Goal: Information Seeking & Learning: Learn about a topic

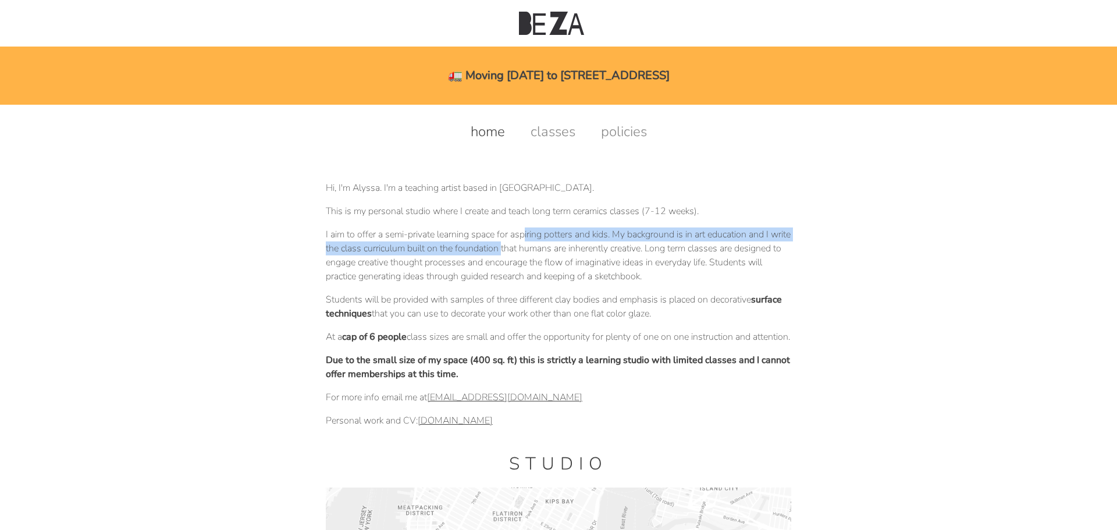
drag, startPoint x: 524, startPoint y: 240, endPoint x: 525, endPoint y: 250, distance: 9.9
click at [525, 250] on p "I aim to offer a semi-private learning space for aspiring potters and kids. My …" at bounding box center [559, 256] width 466 height 56
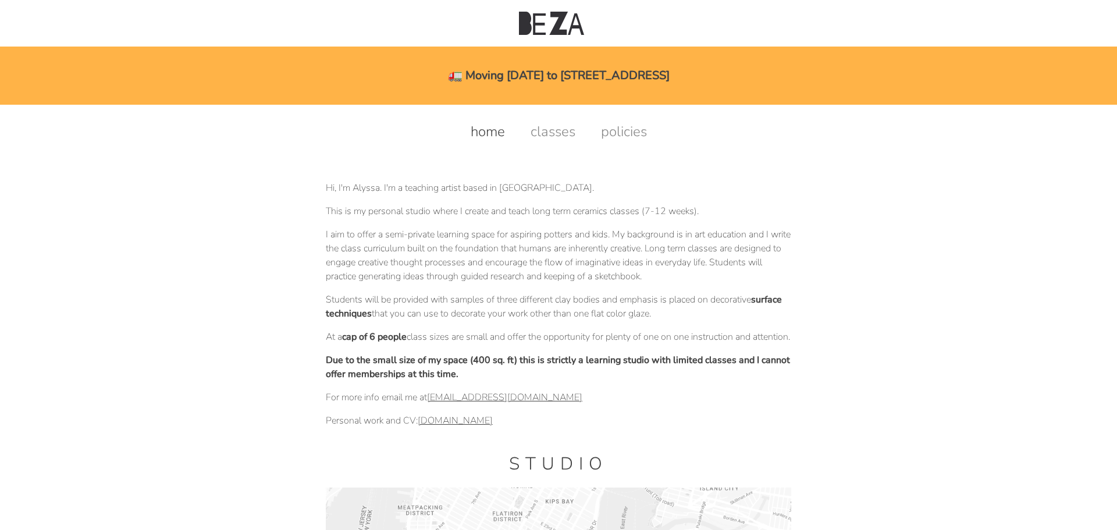
click at [549, 267] on p "I aim to offer a semi-private learning space for aspiring potters and kids. My …" at bounding box center [559, 256] width 466 height 56
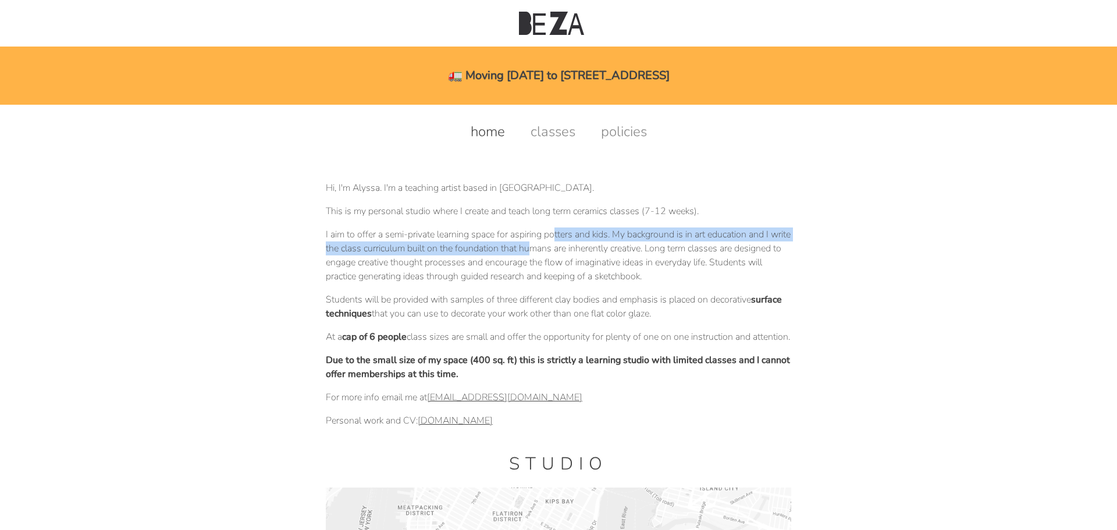
drag, startPoint x: 558, startPoint y: 237, endPoint x: 556, endPoint y: 247, distance: 10.0
click at [556, 247] on p "I aim to offer a semi-private learning space for aspiring potters and kids. My …" at bounding box center [559, 256] width 466 height 56
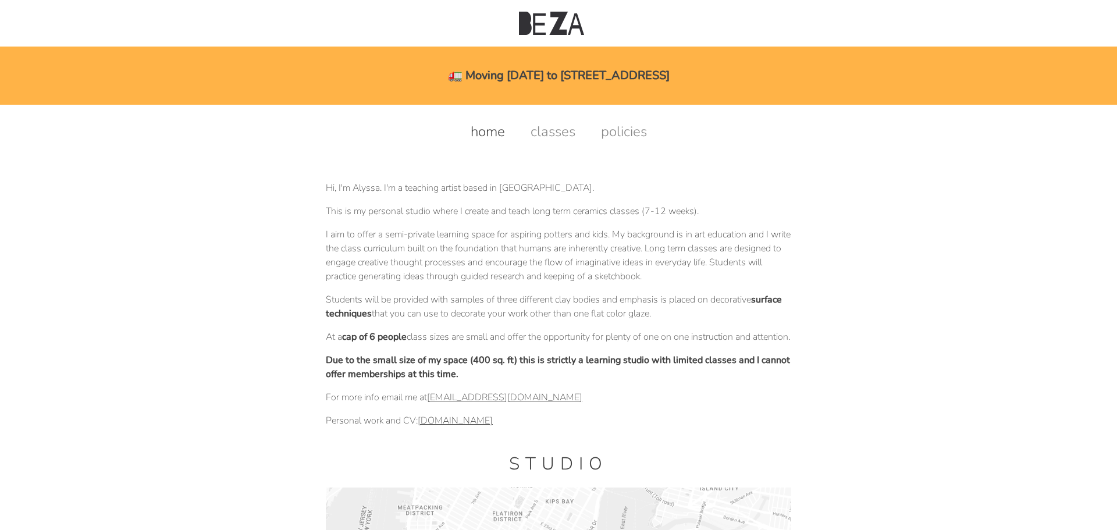
click at [559, 258] on p "I aim to offer a semi-private learning space for aspiring potters and kids. My …" at bounding box center [559, 256] width 466 height 56
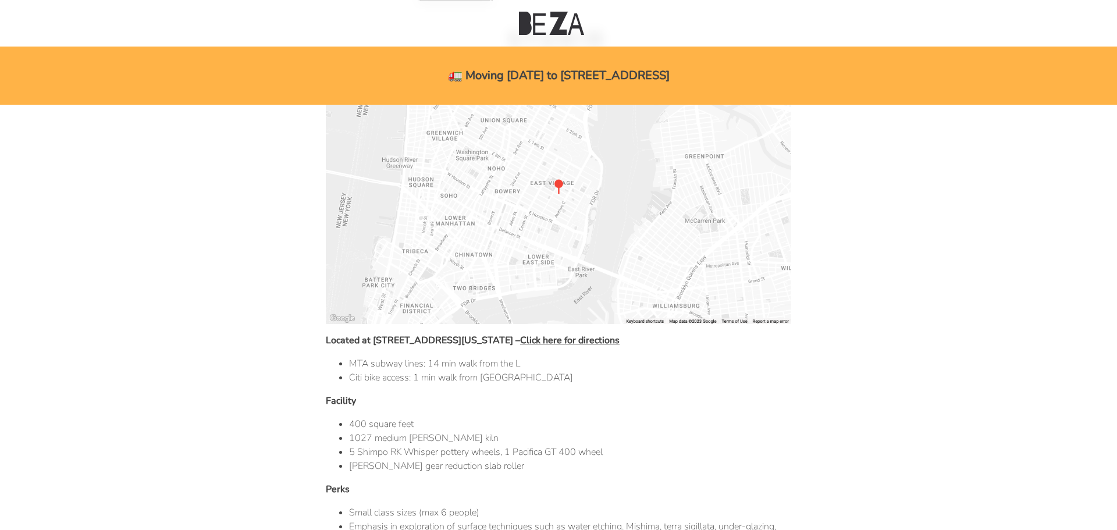
scroll to position [582, 0]
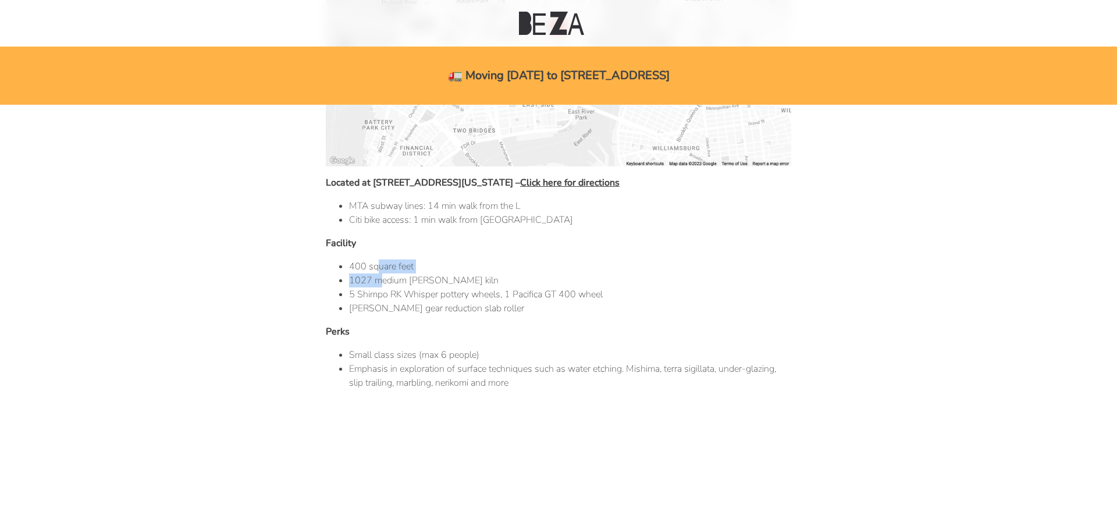
drag, startPoint x: 379, startPoint y: 286, endPoint x: 379, endPoint y: 300, distance: 14.6
click at [379, 300] on ul "400 square feet 1027 medium Skutt kiln 5 Shimpo RK Whisper pottery wheels, 1 Pa…" at bounding box center [559, 288] width 466 height 56
click at [389, 315] on li "Bailey gear reduction slab roller" at bounding box center [570, 308] width 442 height 14
drag, startPoint x: 395, startPoint y: 310, endPoint x: 395, endPoint y: 295, distance: 15.7
click at [395, 295] on ul "400 square feet 1027 medium Skutt kiln 5 Shimpo RK Whisper pottery wheels, 1 Pa…" at bounding box center [559, 288] width 466 height 56
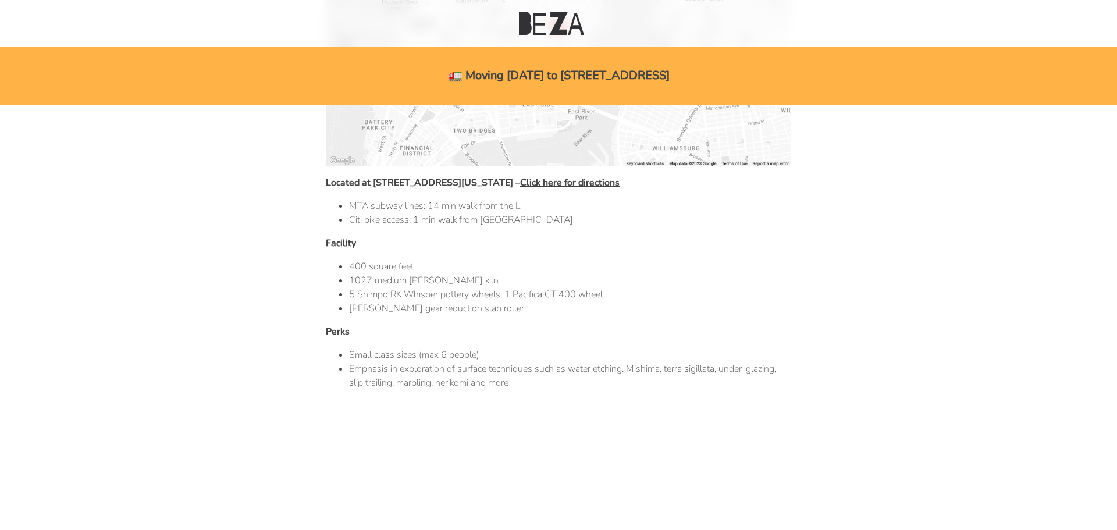
click at [448, 315] on li "Bailey gear reduction slab roller" at bounding box center [570, 308] width 442 height 14
drag, startPoint x: 448, startPoint y: 325, endPoint x: 462, endPoint y: 310, distance: 20.6
click at [462, 310] on ul "400 square feet 1027 medium Skutt kiln 5 Shimpo RK Whisper pottery wheels, 1 Pa…" at bounding box center [559, 288] width 466 height 56
click at [458, 301] on li "5 Shimpo RK Whisper pottery wheels, 1 Pacifica GT 400 wheel" at bounding box center [570, 295] width 442 height 14
click at [431, 315] on li "Bailey gear reduction slab roller" at bounding box center [570, 308] width 442 height 14
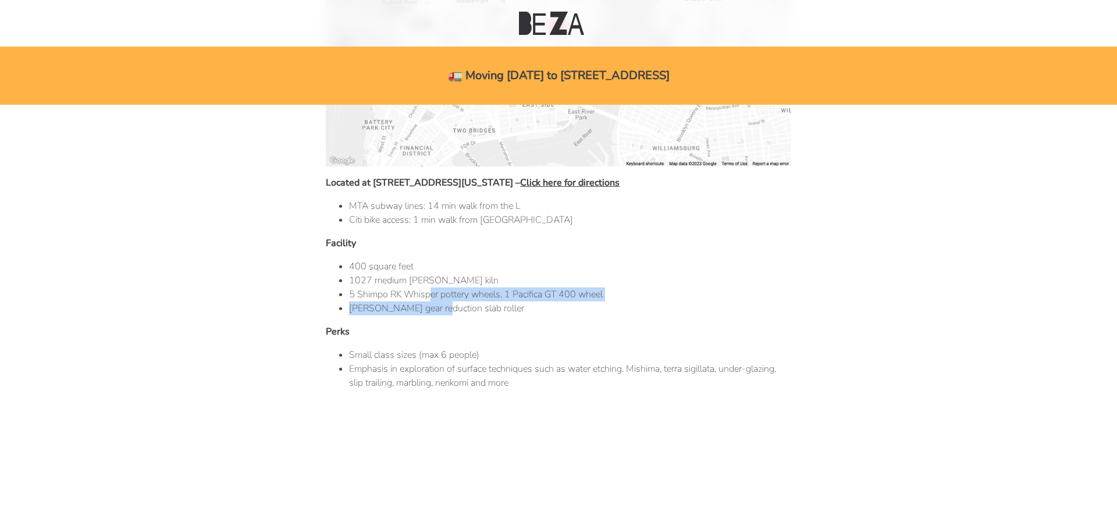
drag, startPoint x: 432, startPoint y: 308, endPoint x: 434, endPoint y: 320, distance: 11.7
click at [434, 315] on ul "400 square feet 1027 medium Skutt kiln 5 Shimpo RK Whisper pottery wheels, 1 Pa…" at bounding box center [559, 288] width 466 height 56
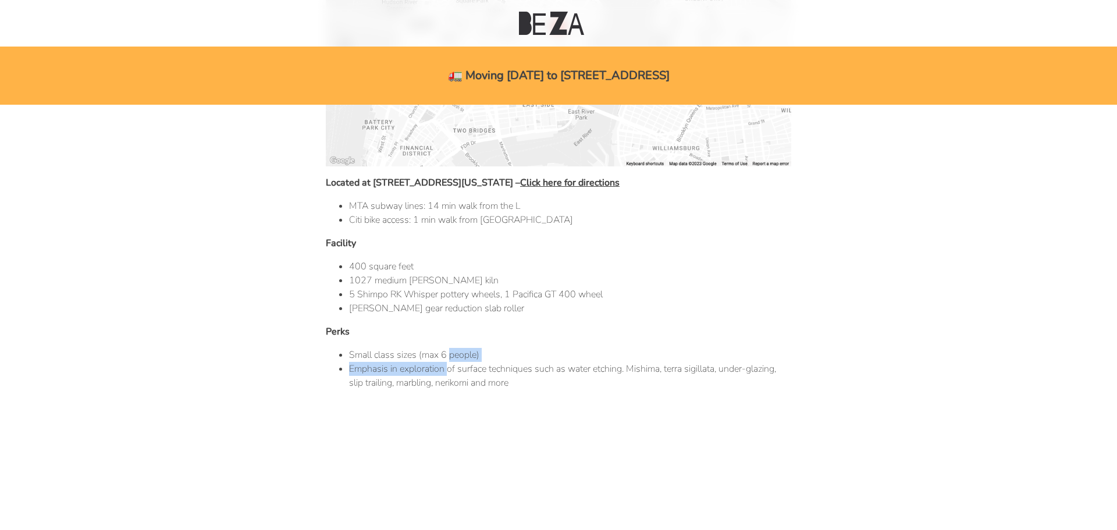
drag, startPoint x: 450, startPoint y: 372, endPoint x: 449, endPoint y: 381, distance: 9.3
click at [449, 381] on ul "Small class sizes (max 6 people) Emphasis in exploration of surface techniques …" at bounding box center [559, 369] width 466 height 42
click at [461, 381] on li "Emphasis in exploration of surface techniques such as water etching. Mishima, t…" at bounding box center [570, 376] width 442 height 28
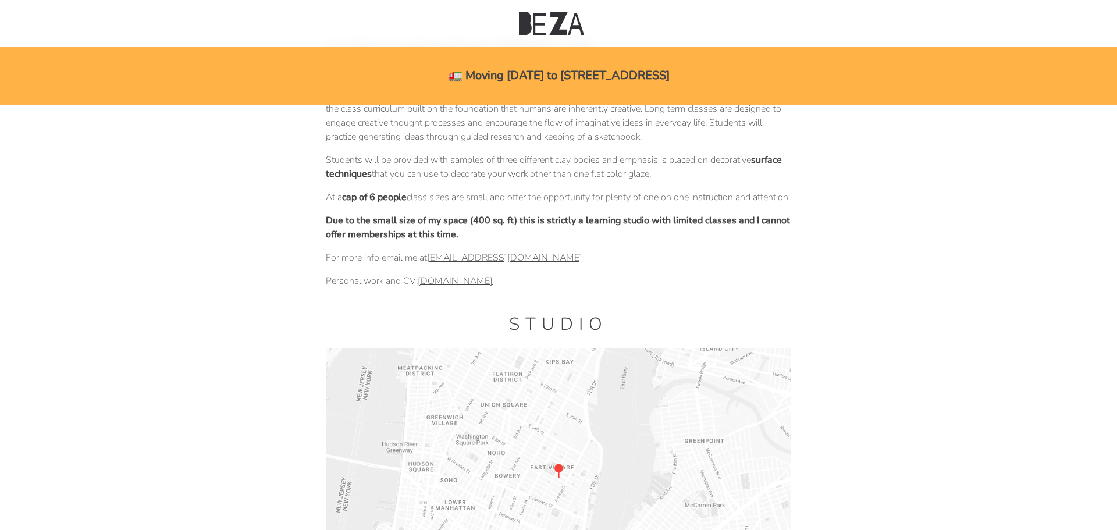
scroll to position [0, 0]
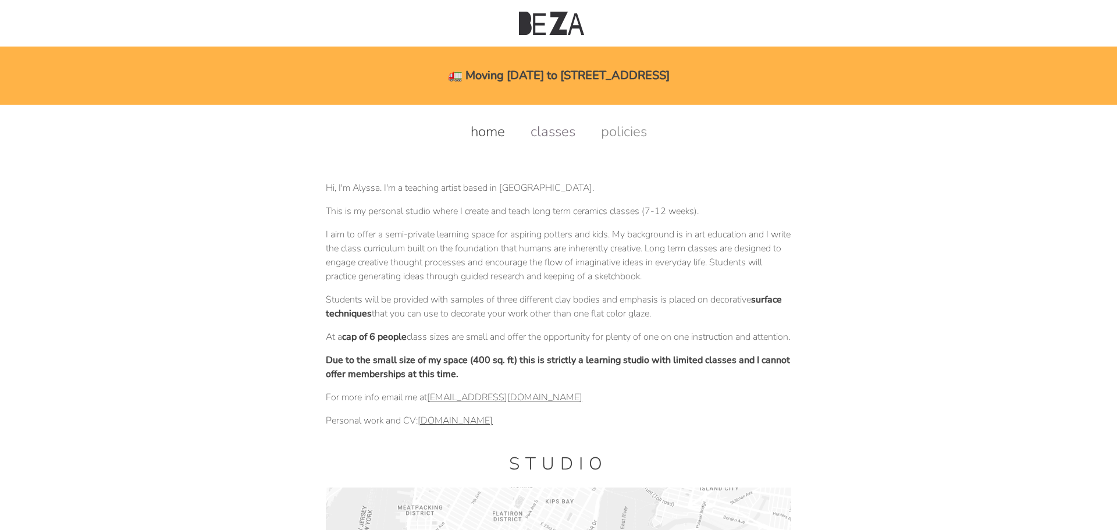
click at [559, 133] on link "classes" at bounding box center [553, 131] width 68 height 19
